Goal: Navigation & Orientation: Find specific page/section

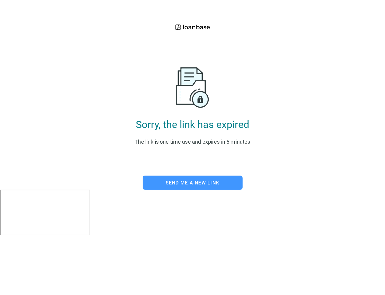
click at [199, 186] on span "Send me a new link" at bounding box center [193, 183] width 54 height 6
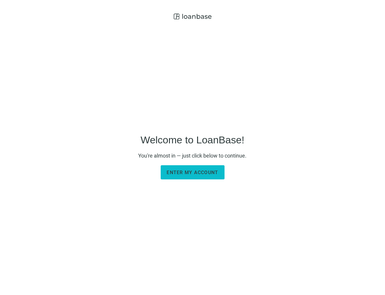
click at [181, 173] on span "Enter my account" at bounding box center [193, 173] width 52 height 6
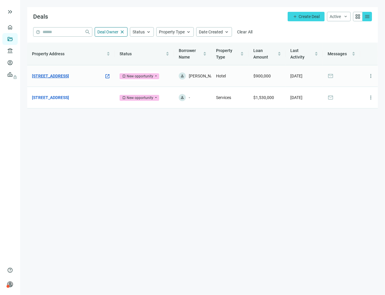
click at [69, 76] on link "[STREET_ADDRESS]" at bounding box center [50, 76] width 37 height 7
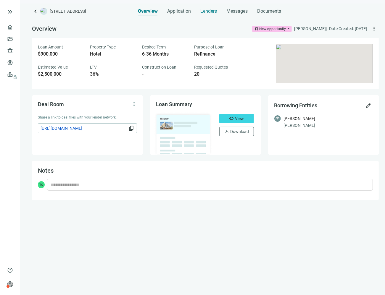
click at [211, 11] on span "Lenders" at bounding box center [208, 11] width 17 height 6
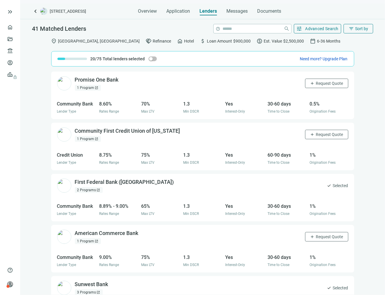
scroll to position [543, 0]
